Goal: Information Seeking & Learning: Learn about a topic

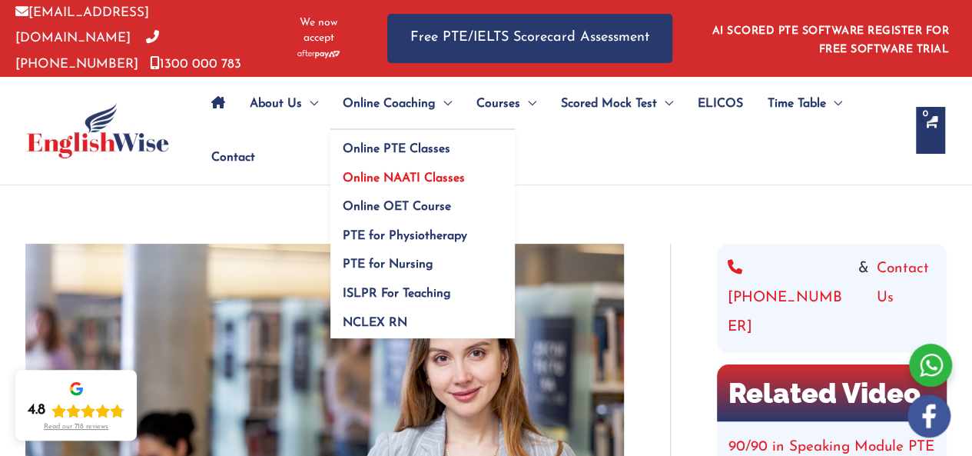
click at [401, 165] on link "Online NAATI Classes" at bounding box center [422, 172] width 184 height 29
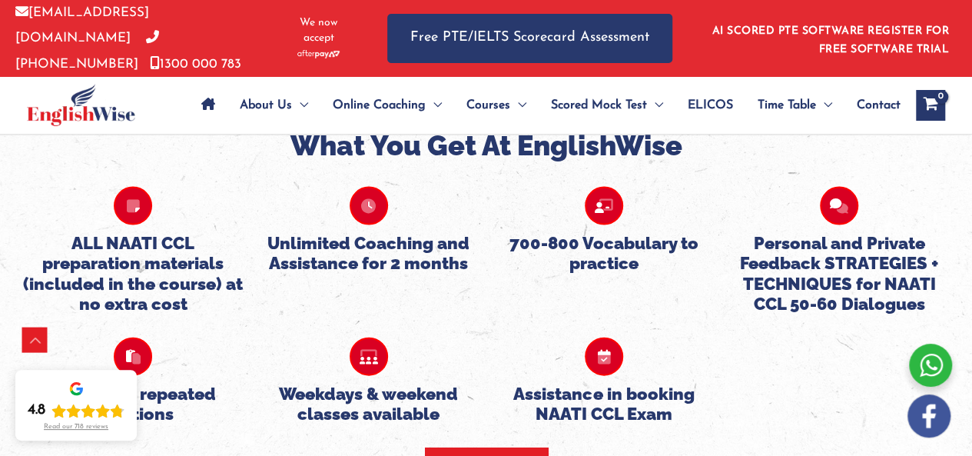
scroll to position [1536, 0]
